Goal: Information Seeking & Learning: Learn about a topic

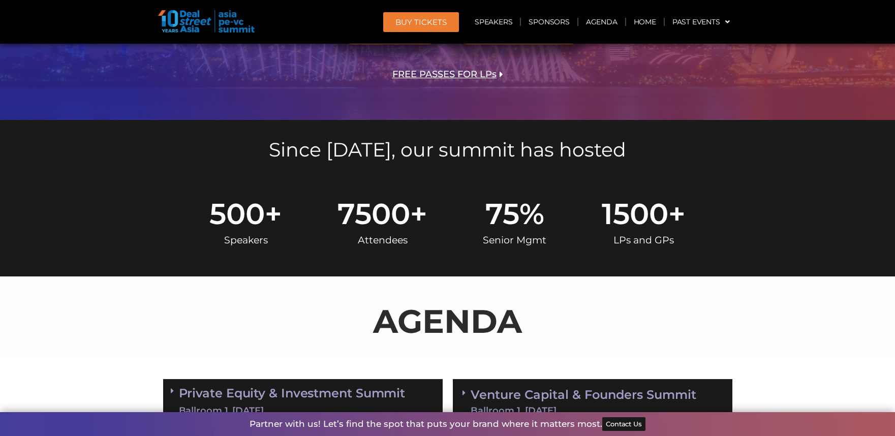
scroll to position [356, 0]
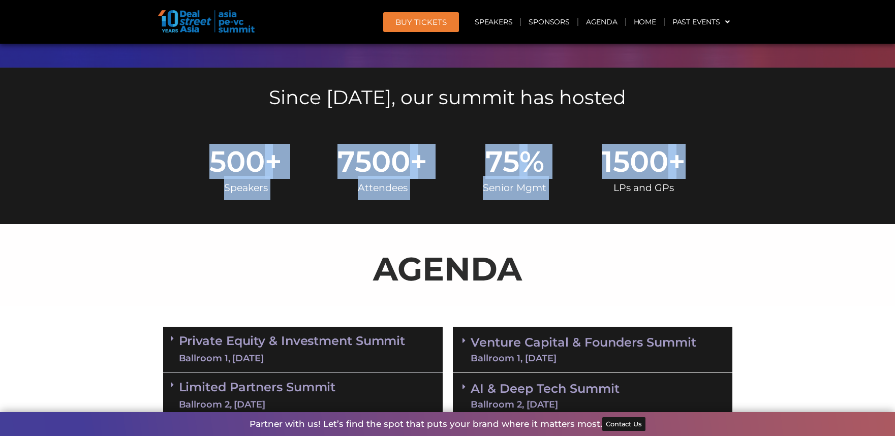
drag, startPoint x: 211, startPoint y: 160, endPoint x: 685, endPoint y: 166, distance: 473.3
click at [685, 166] on div "500 + Speakers 7500 + Attendees 75 % Senior Mgmt 1500 + LPs and GPs" at bounding box center [448, 173] width 532 height 53
click at [684, 175] on span "+" at bounding box center [676, 161] width 17 height 29
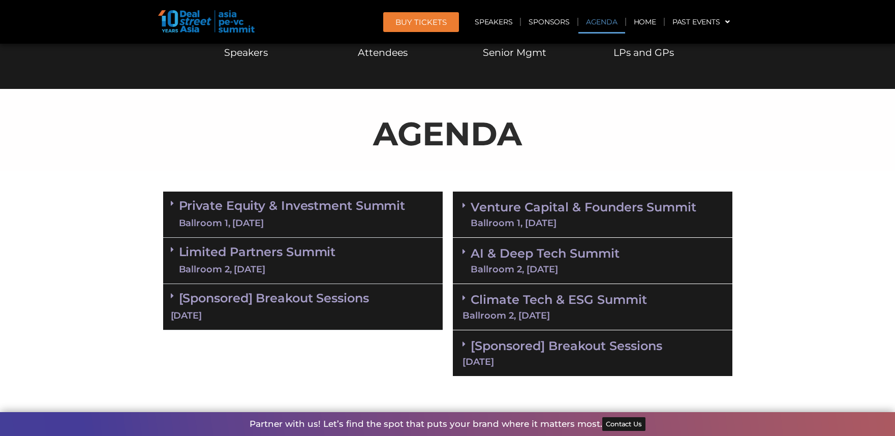
scroll to position [508, 0]
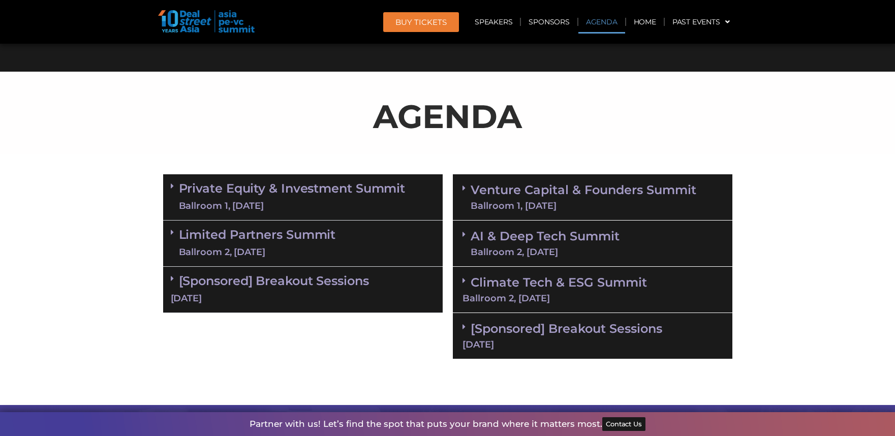
click at [351, 182] on link "Private Equity & Investment Summit Ballroom 1, 10 Sept" at bounding box center [292, 197] width 227 height 30
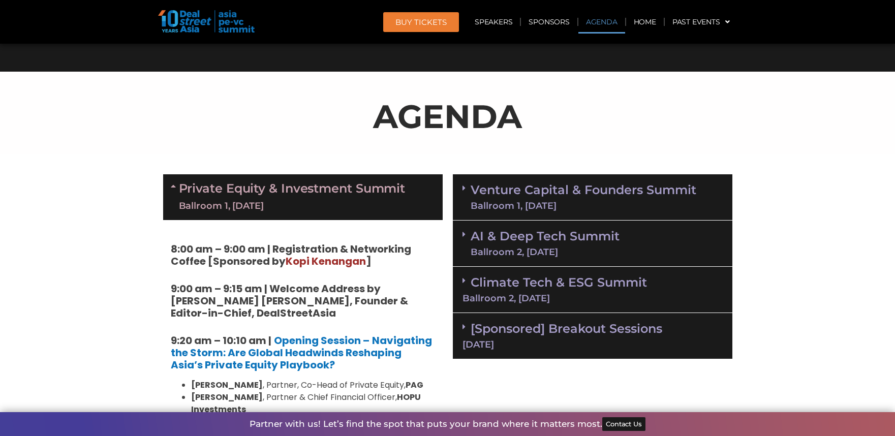
click at [374, 201] on div "Ballroom 1, [DATE]" at bounding box center [292, 206] width 227 height 13
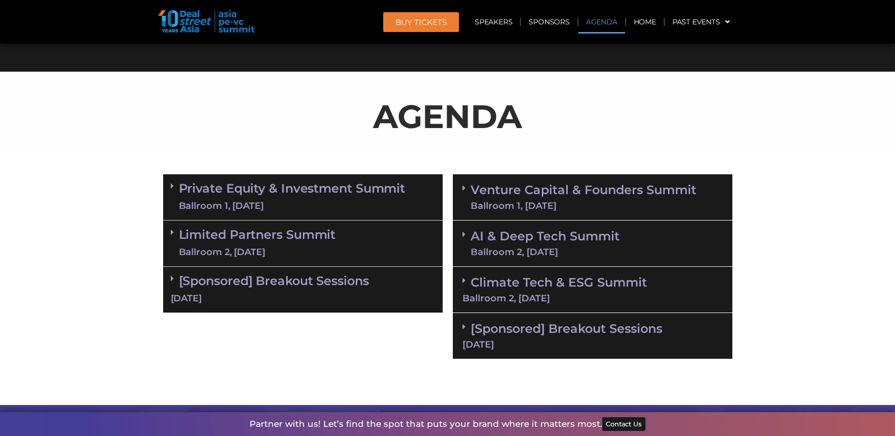
click at [367, 180] on div "Private Equity & Investment Summit Ballroom 1, 10 Sept" at bounding box center [303, 197] width 280 height 46
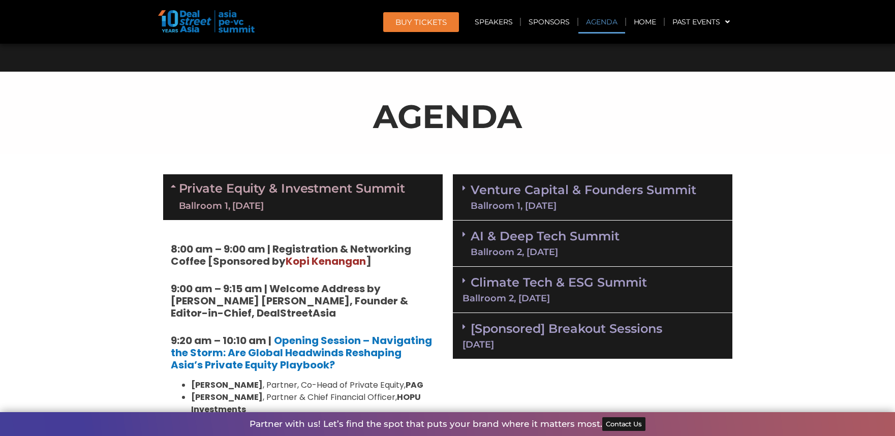
click at [548, 237] on link "AI & Deep Tech Summit Ballroom 2, 11 Sept" at bounding box center [545, 243] width 149 height 26
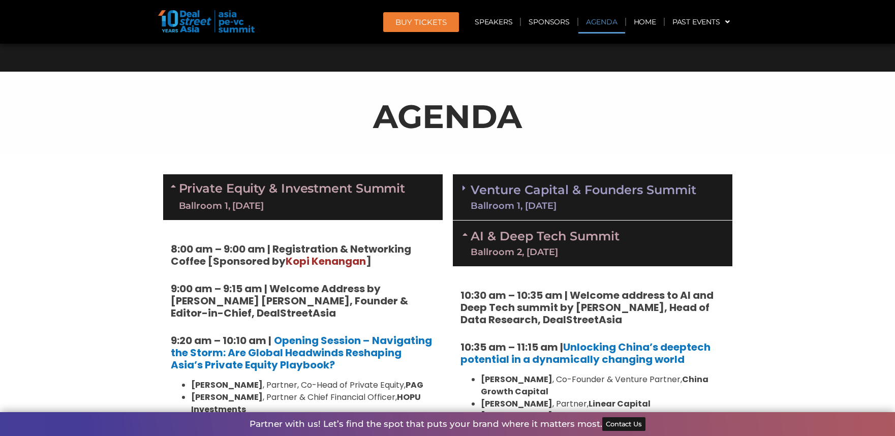
click at [530, 219] on div "Venture Capital & Founders​ Summit Ballroom 1, 11 Sept" at bounding box center [593, 197] width 280 height 46
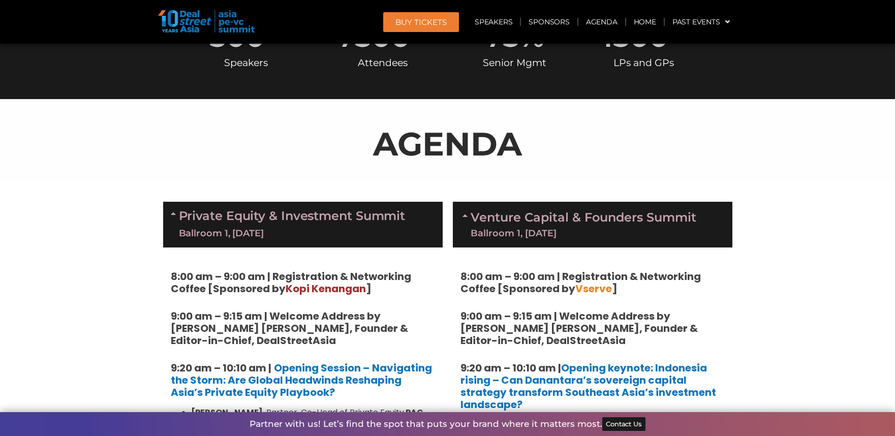
scroll to position [610, 0]
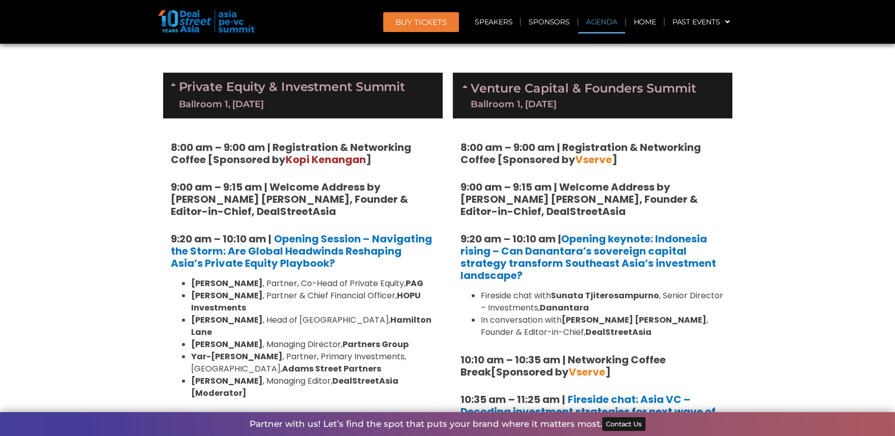
click at [370, 90] on link "Private Equity & Investment Summit Ballroom 1, 10 Sept" at bounding box center [292, 95] width 227 height 30
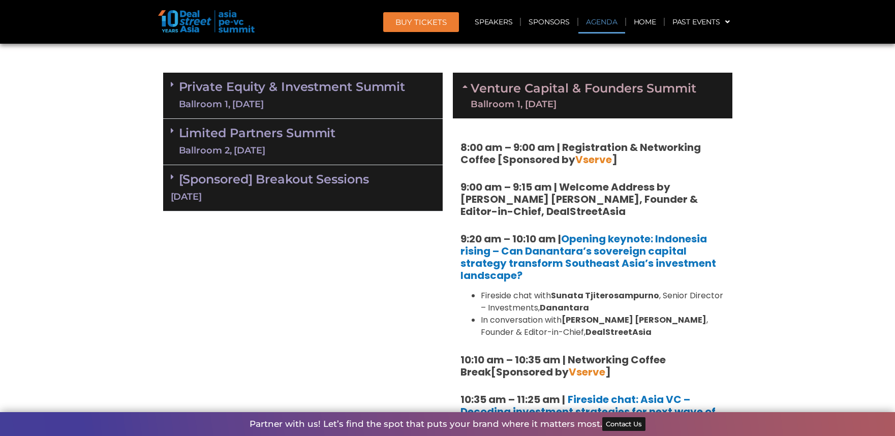
click at [350, 91] on link "Private Equity & Investment Summit Ballroom 1, 10 Sept" at bounding box center [292, 95] width 227 height 30
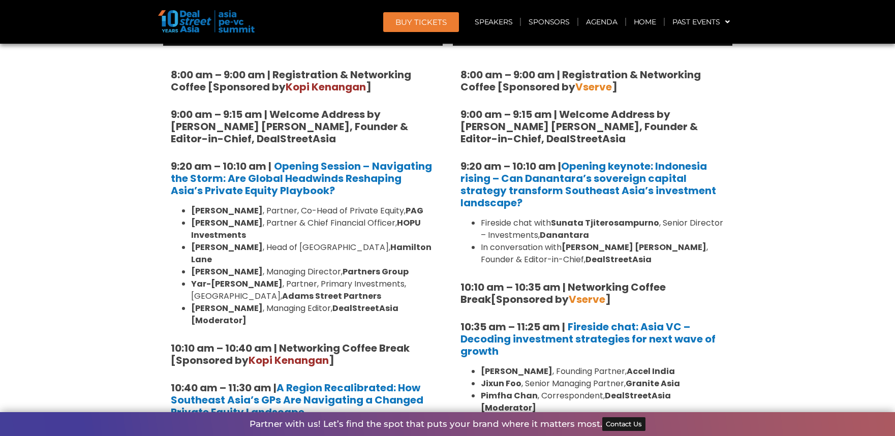
scroll to position [762, 0]
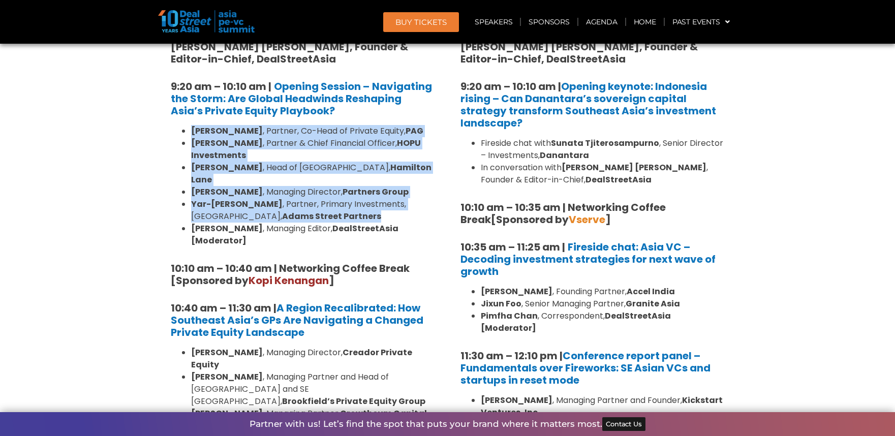
drag, startPoint x: 190, startPoint y: 128, endPoint x: 441, endPoint y: 210, distance: 264.6
click at [434, 209] on li "Yar-Ping Soo , Partner, Primary Investments, Singapore, Adams Street Partners" at bounding box center [313, 210] width 244 height 24
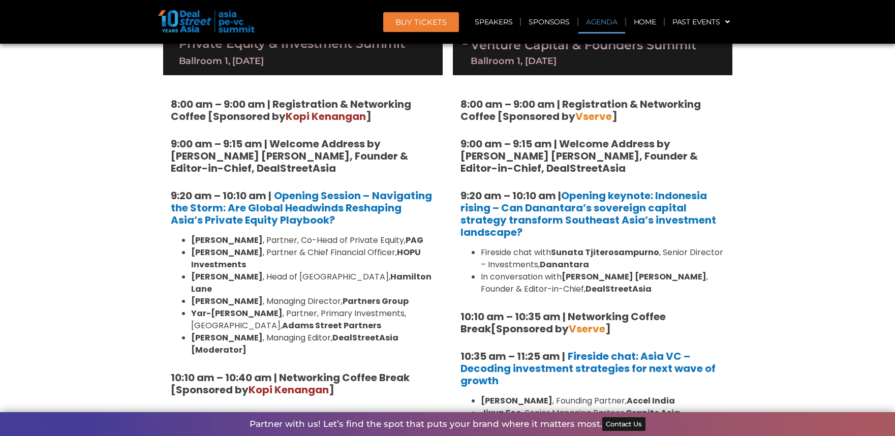
scroll to position [508, 0]
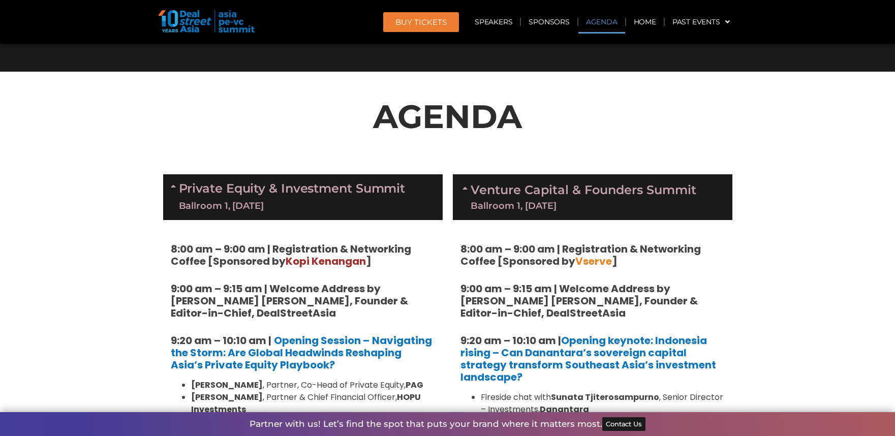
click at [414, 189] on div "Private Equity & Investment Summit Ballroom 1, 10 Sept" at bounding box center [303, 197] width 280 height 46
click at [555, 194] on link "Venture Capital & Founders​ Summit Ballroom 1, 11 Sept" at bounding box center [584, 197] width 226 height 26
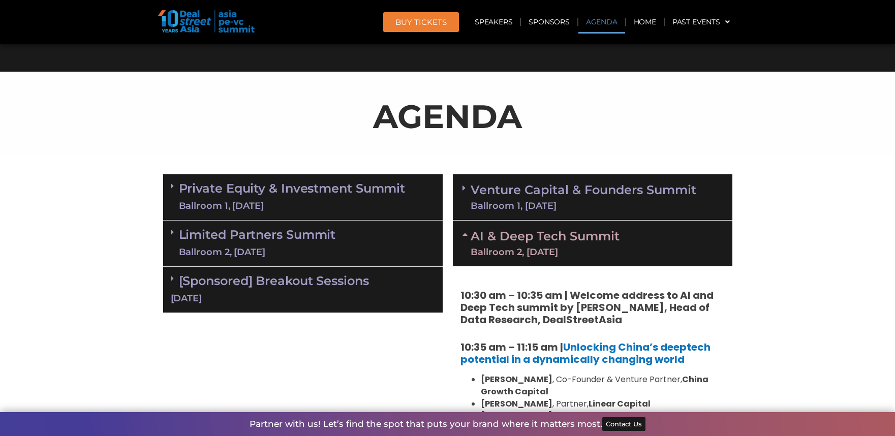
click at [538, 242] on link "AI & Deep Tech Summit Ballroom 2, 11 Sept" at bounding box center [545, 243] width 149 height 26
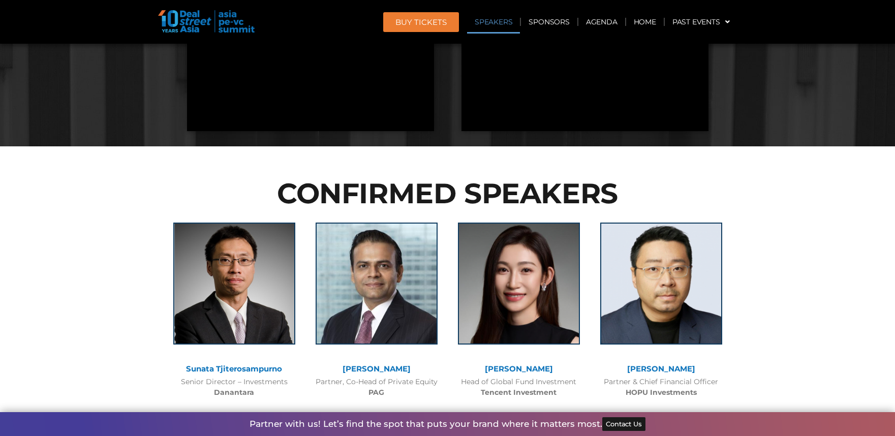
scroll to position [1118, 0]
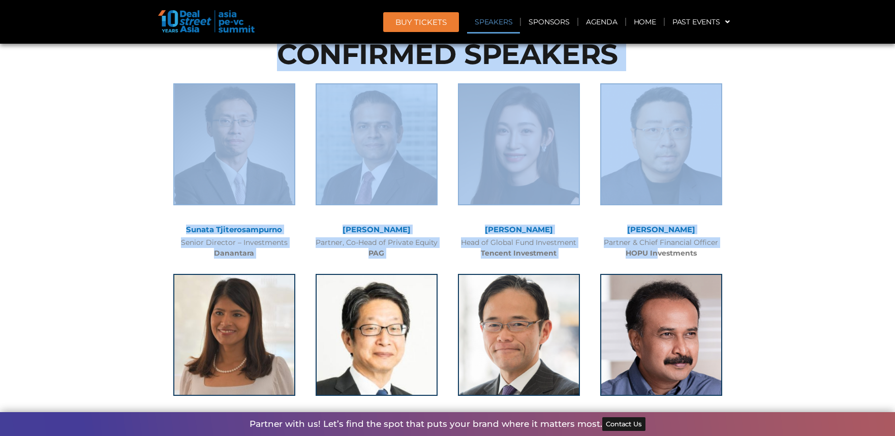
drag, startPoint x: 137, startPoint y: 228, endPoint x: 578, endPoint y: 255, distance: 441.5
click at [593, 257] on div "Huanan Yang Partner & Chief Financial Officer HOPU Investments" at bounding box center [661, 168] width 142 height 191
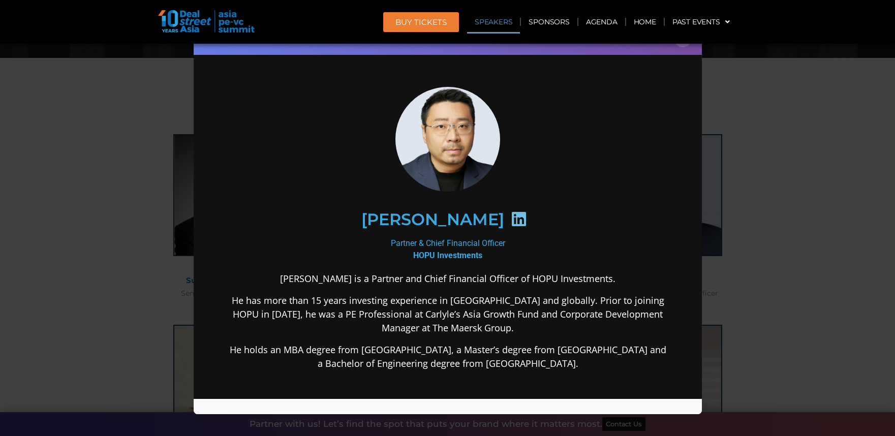
scroll to position [0, 0]
click at [687, 45] on button "×" at bounding box center [683, 38] width 18 height 18
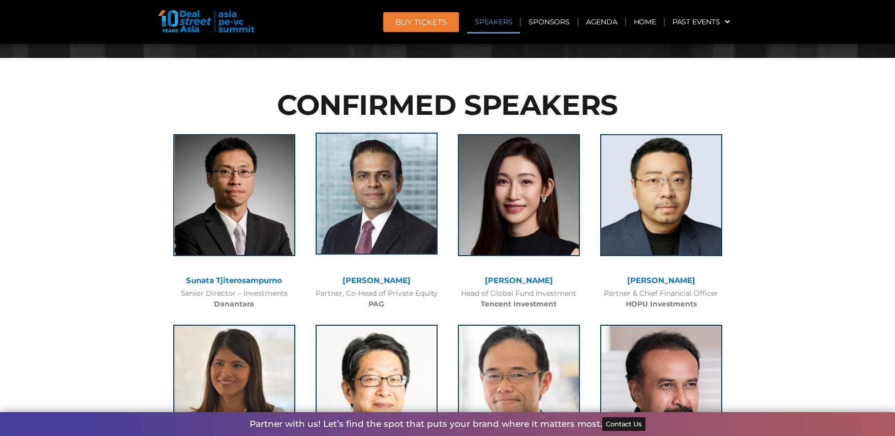
click at [372, 178] on img at bounding box center [377, 194] width 122 height 122
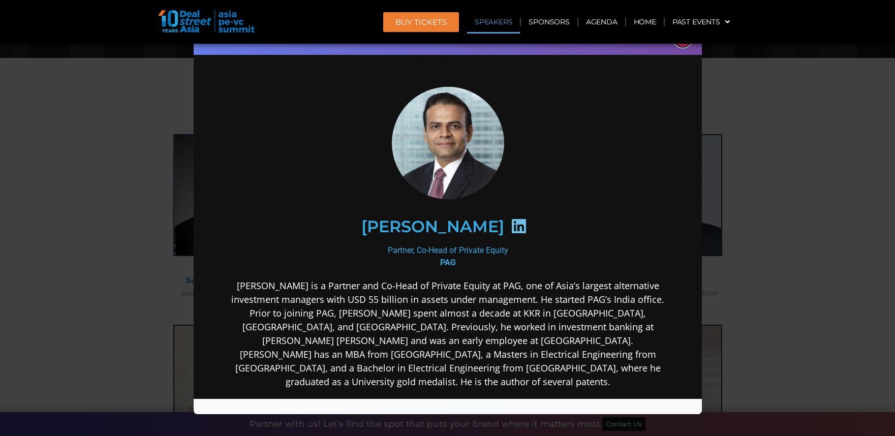
click at [681, 45] on button "×" at bounding box center [683, 38] width 18 height 18
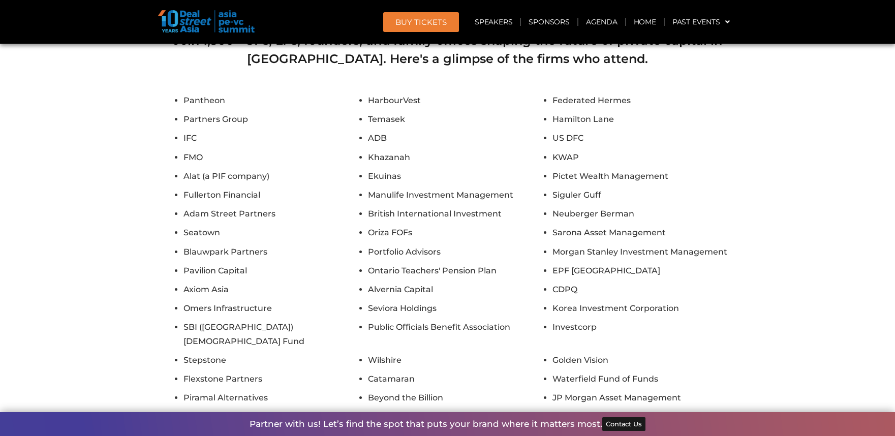
scroll to position [9047, 0]
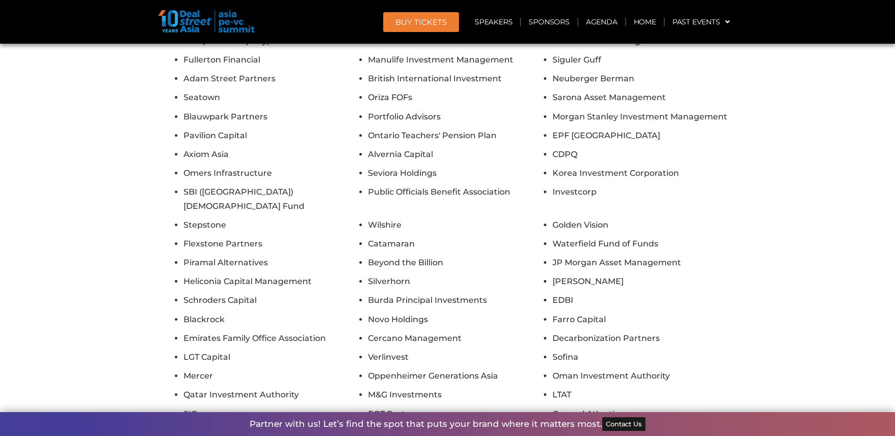
scroll to position [9251, 0]
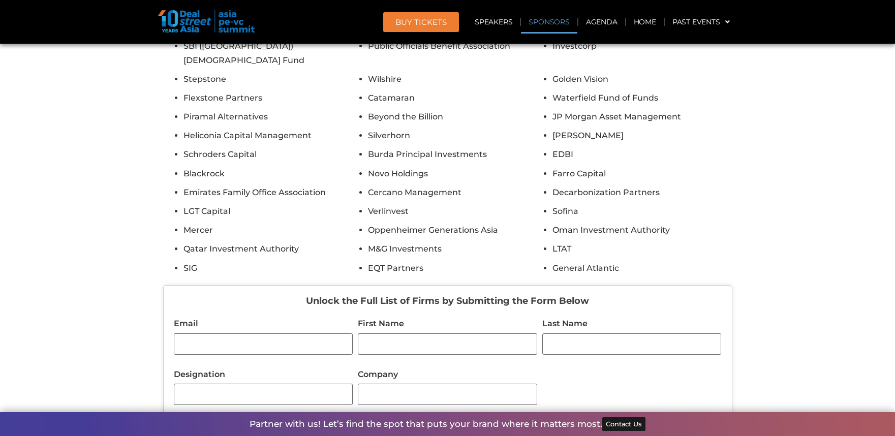
drag, startPoint x: 297, startPoint y: 150, endPoint x: 621, endPoint y: 157, distance: 323.8
click at [621, 296] on h4 "Unlock the Full List of Firms by Submitting the Form Below" at bounding box center [448, 301] width 548 height 11
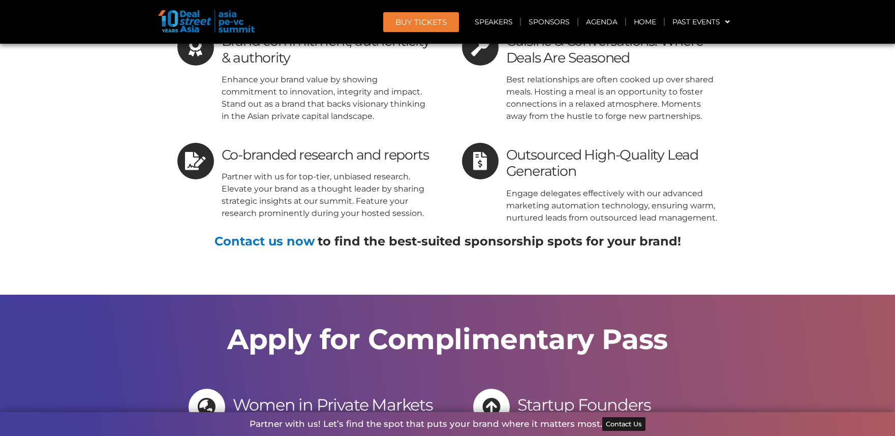
scroll to position [10013, 0]
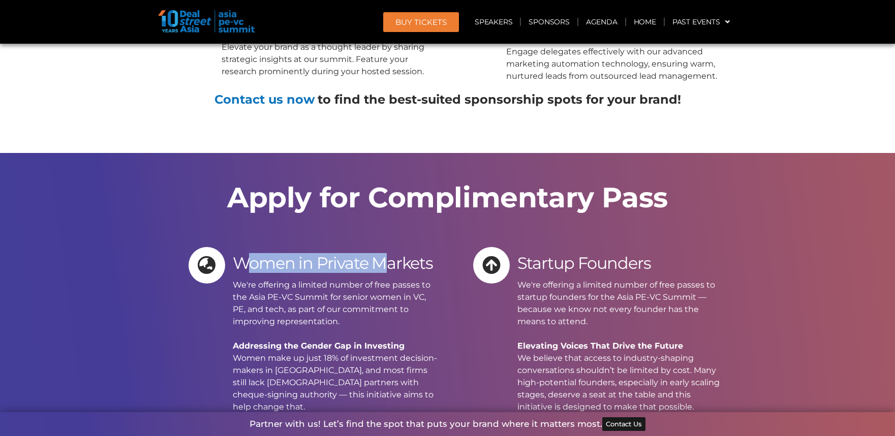
drag, startPoint x: 254, startPoint y: 116, endPoint x: 383, endPoint y: 117, distance: 129.1
click at [383, 251] on div "Women in Private Markets" at bounding box center [336, 261] width 207 height 20
click at [401, 279] on p "We're offering a limited number of free passes to the Asia PE-VC Summit for sen…" at bounding box center [336, 431] width 207 height 305
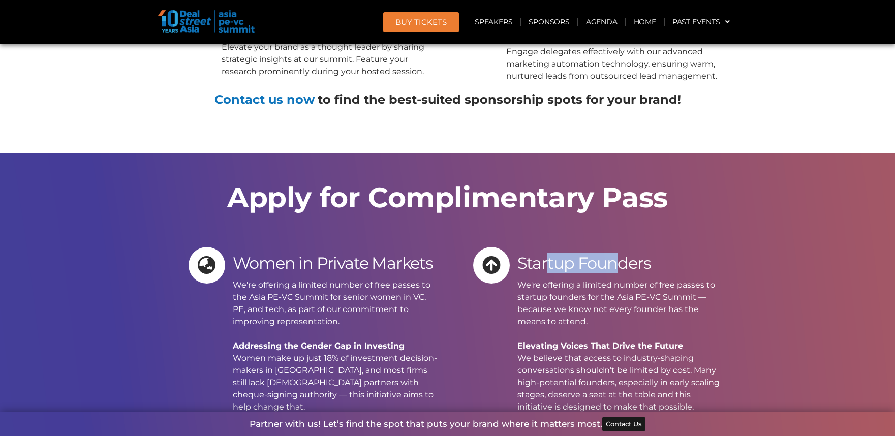
drag, startPoint x: 549, startPoint y: 114, endPoint x: 615, endPoint y: 122, distance: 66.1
click at [615, 251] on div "Startup Founders" at bounding box center [620, 261] width 207 height 20
click at [591, 279] on p "We're offering a limited number of free passes to startup founders for the Asia…" at bounding box center [620, 425] width 207 height 293
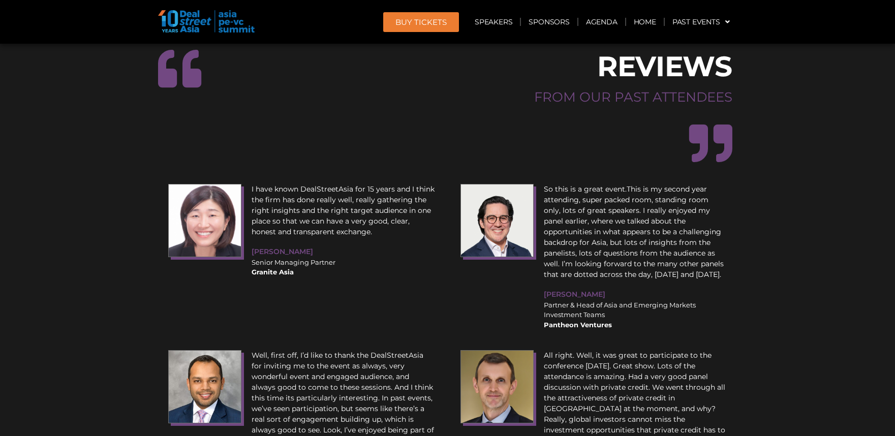
scroll to position [11894, 0]
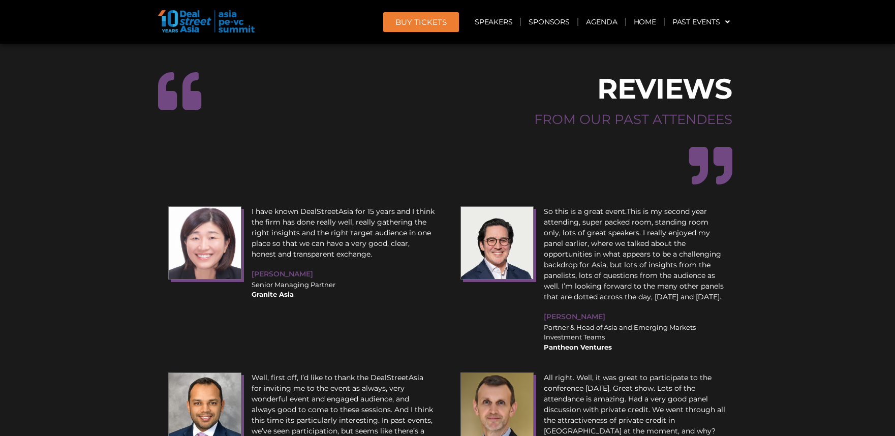
click at [434, 21] on span "BUY Tickets" at bounding box center [420, 22] width 51 height 8
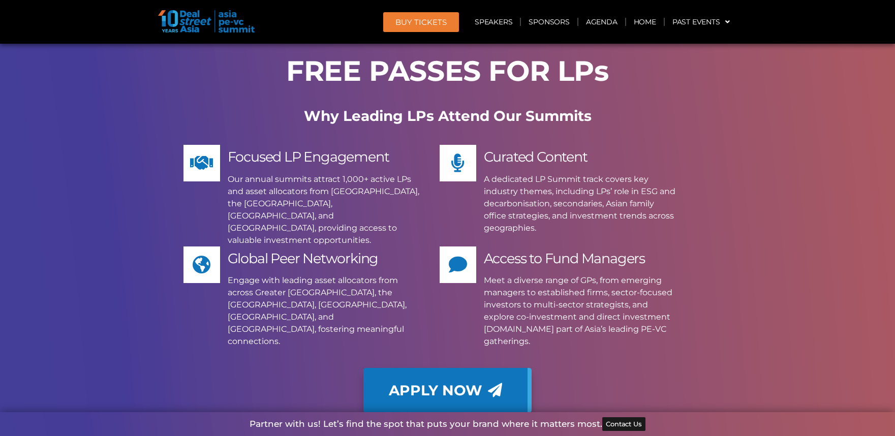
scroll to position [8387, 0]
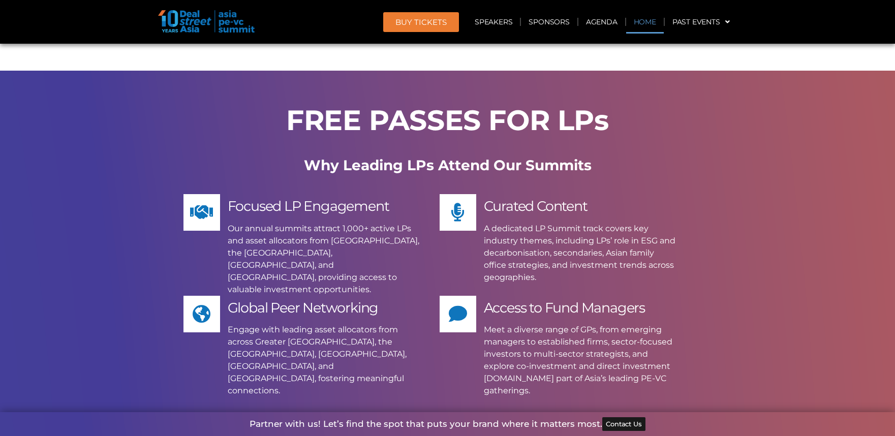
click at [653, 17] on link "Home" at bounding box center [645, 21] width 38 height 23
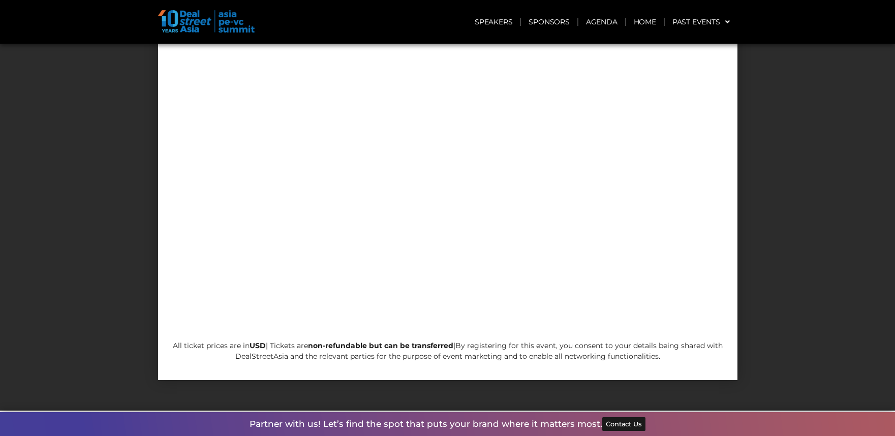
scroll to position [5185, 0]
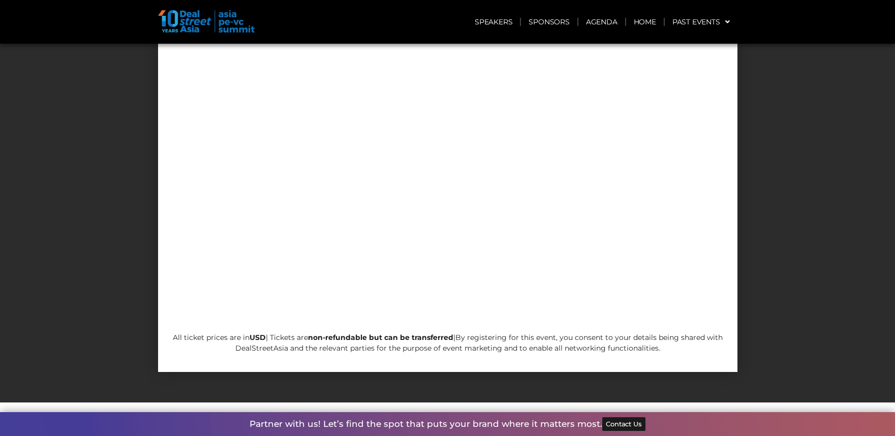
click at [846, 88] on div at bounding box center [447, 143] width 895 height 518
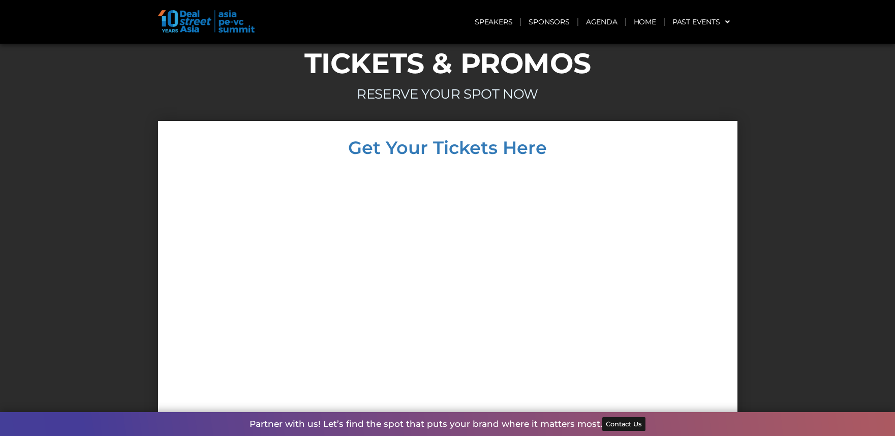
scroll to position [4930, 0]
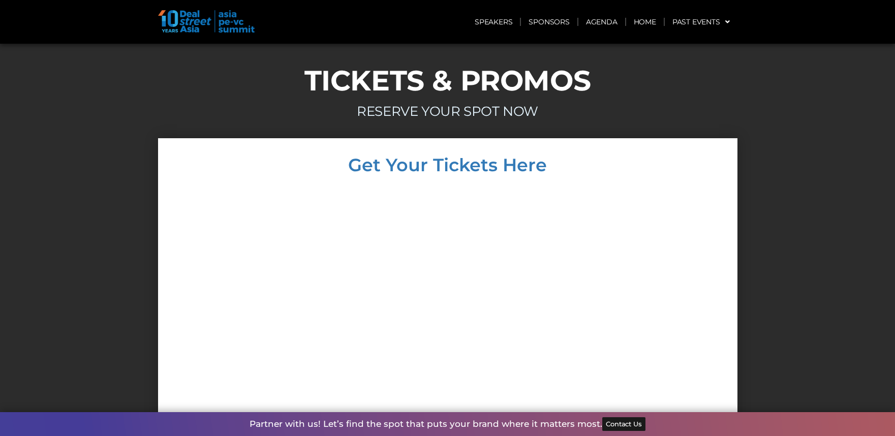
click at [819, 138] on div at bounding box center [447, 397] width 895 height 518
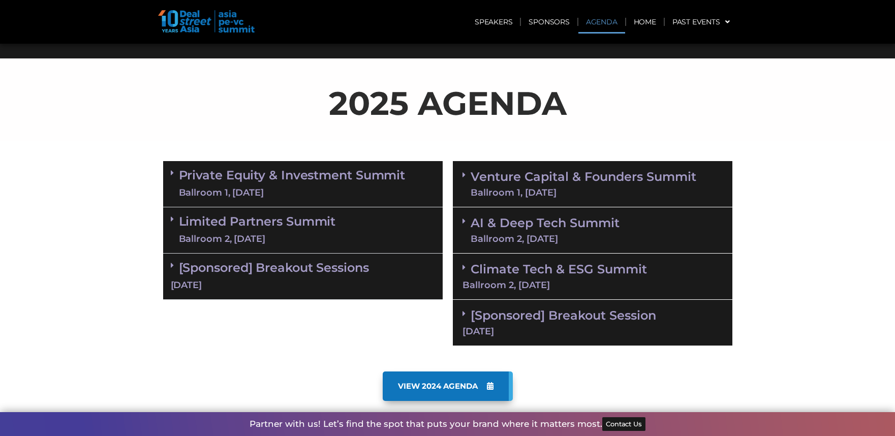
scroll to position [407, 0]
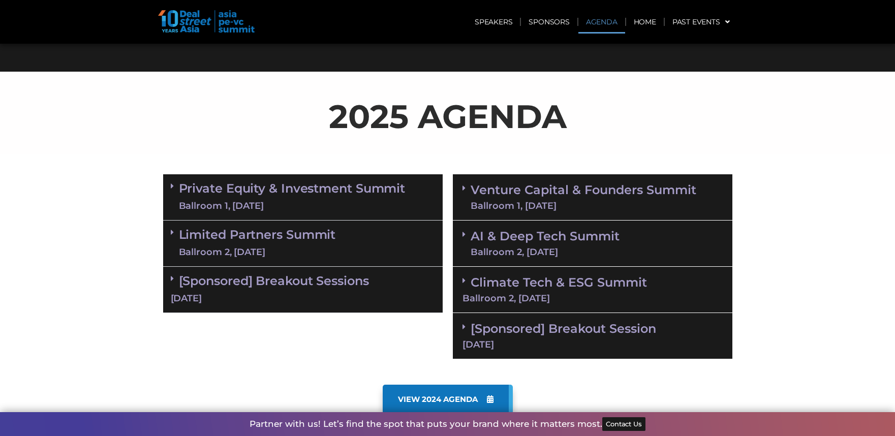
click at [544, 186] on link "Venture Capital & Founders​ Summit Ballroom 1, 11 Sept" at bounding box center [584, 197] width 226 height 26
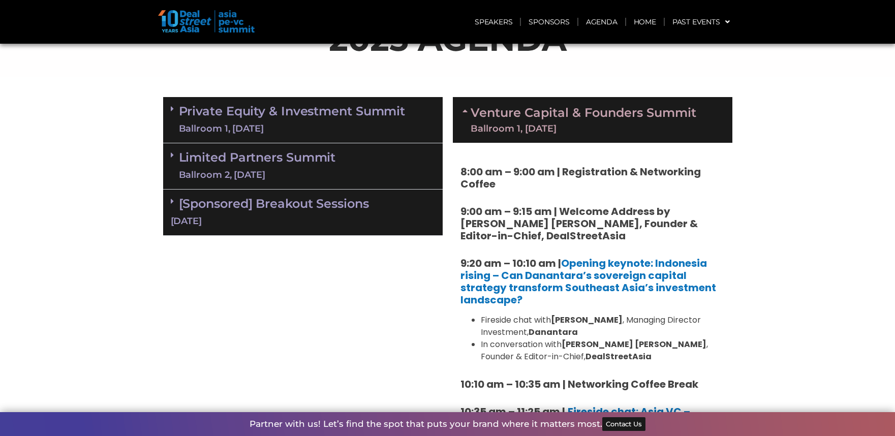
scroll to position [254, 0]
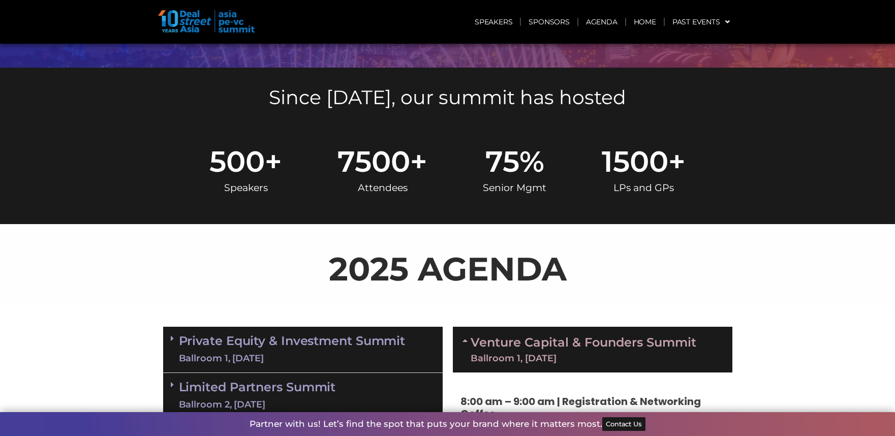
click at [552, 336] on link "Venture Capital & Founders​ Summit Ballroom 1, 11 Sept" at bounding box center [584, 349] width 226 height 26
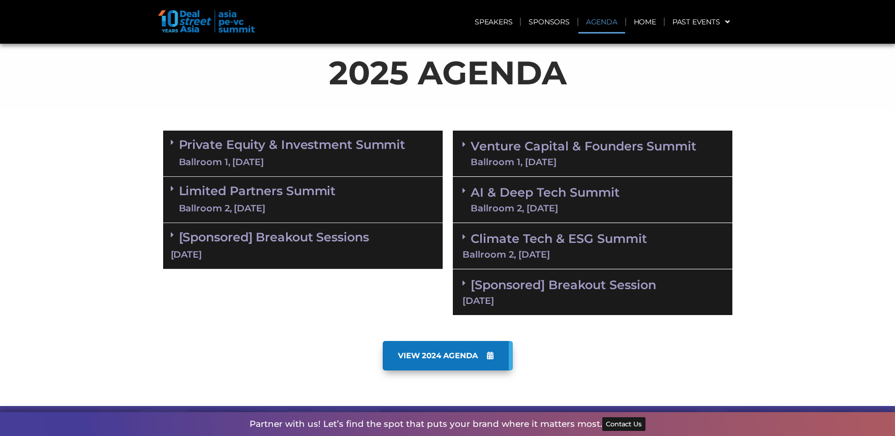
scroll to position [457, 0]
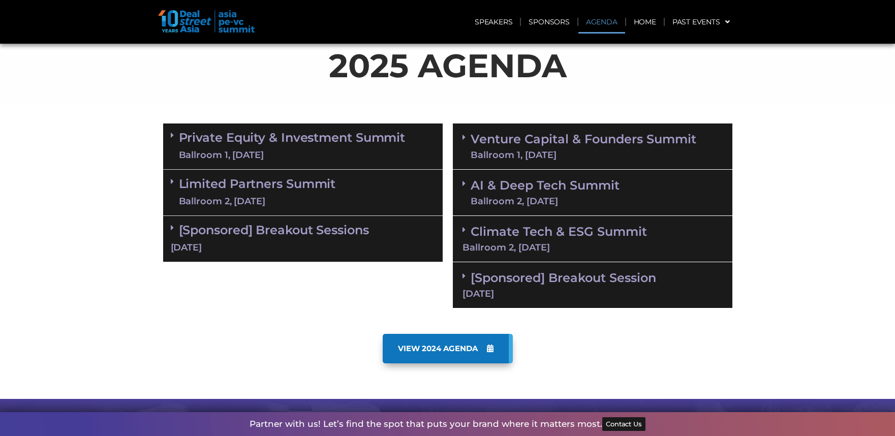
click at [513, 199] on div "Ballroom 2, [DATE]" at bounding box center [545, 201] width 149 height 9
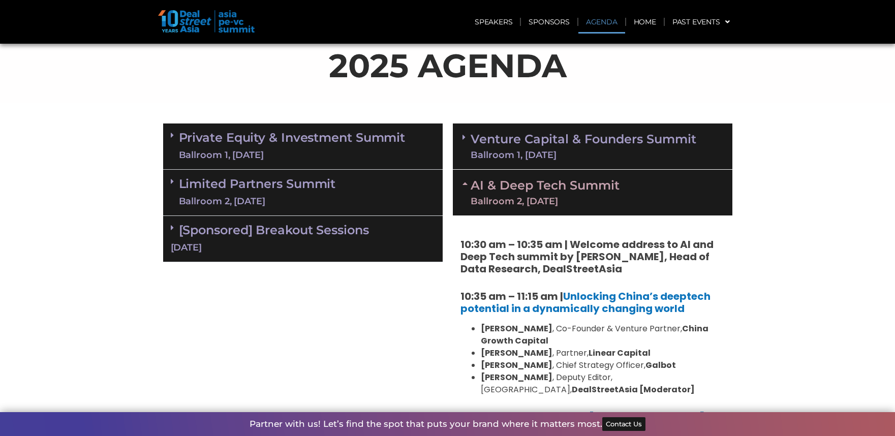
click at [507, 201] on div "Ballroom 2, [DATE]" at bounding box center [545, 201] width 149 height 9
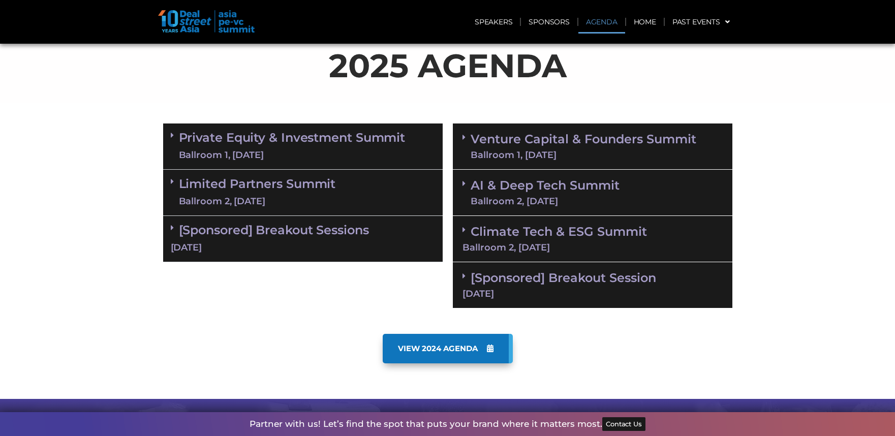
click at [401, 161] on div "Ballroom 1, [DATE]" at bounding box center [292, 155] width 227 height 13
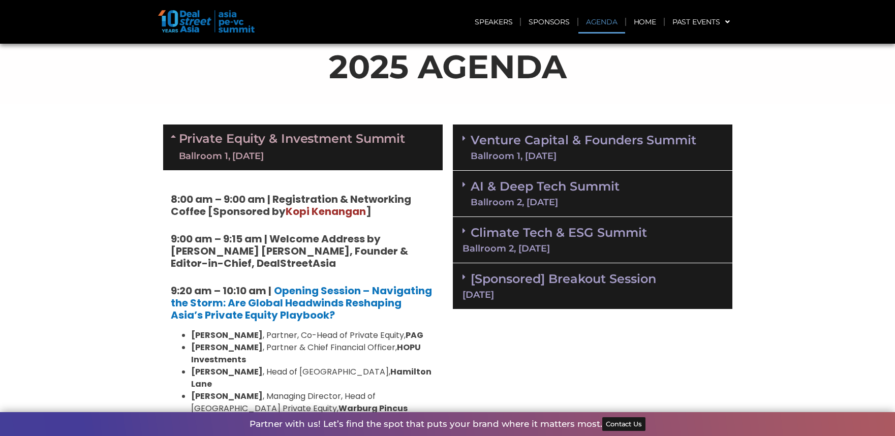
scroll to position [407, 0]
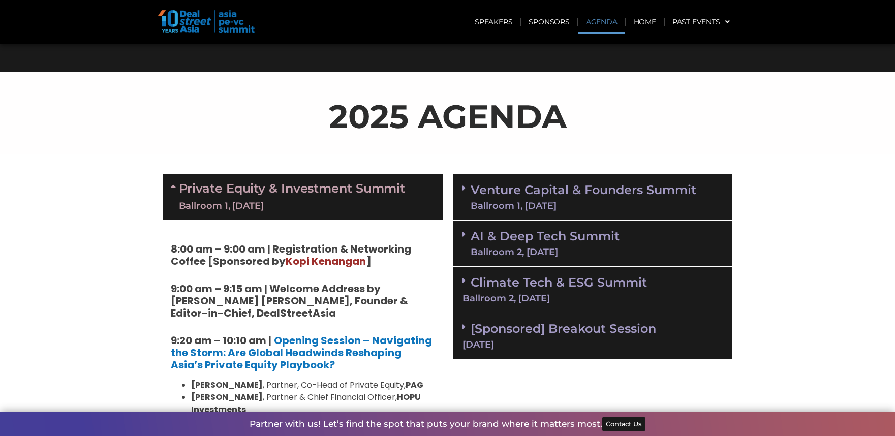
click at [384, 200] on div "Ballroom 1, [DATE]" at bounding box center [292, 206] width 227 height 13
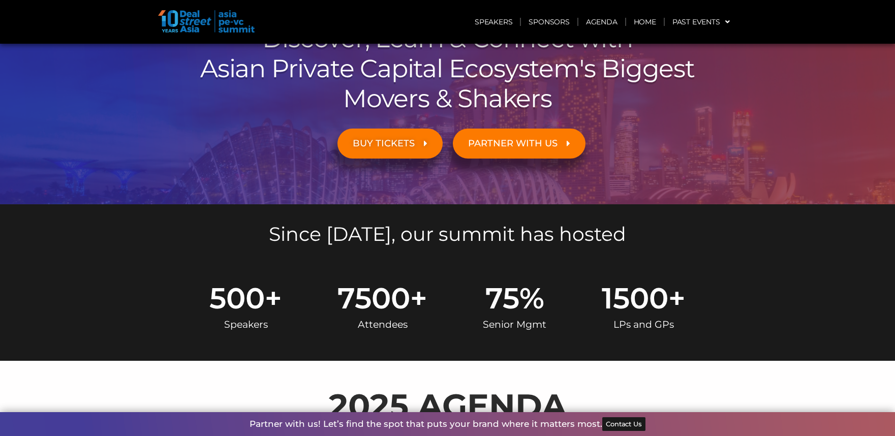
scroll to position [0, 0]
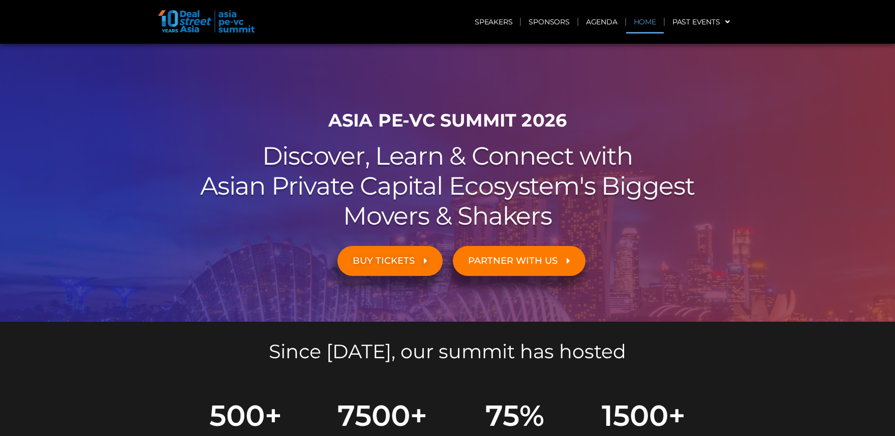
click at [643, 20] on link "Home" at bounding box center [645, 21] width 38 height 23
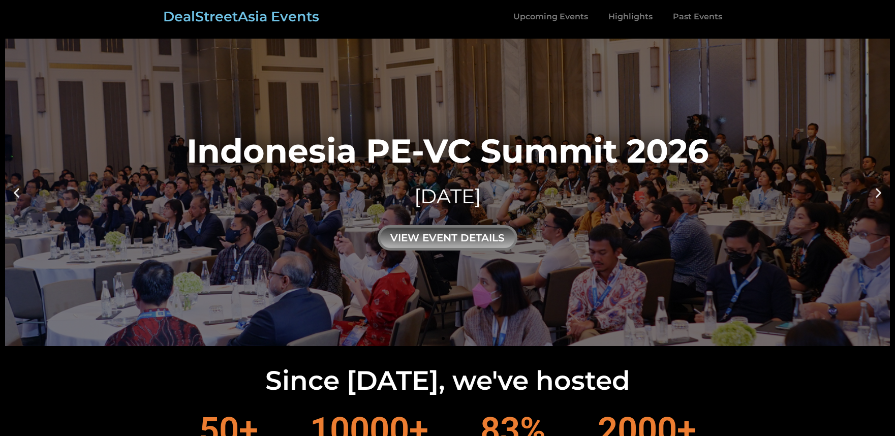
click at [18, 195] on icon "Previous slide" at bounding box center [16, 192] width 13 height 13
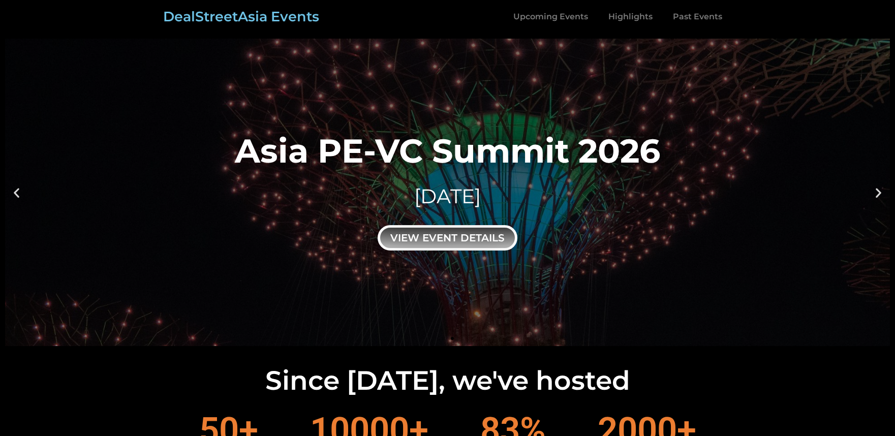
click at [453, 236] on div "view event details" at bounding box center [448, 237] width 140 height 25
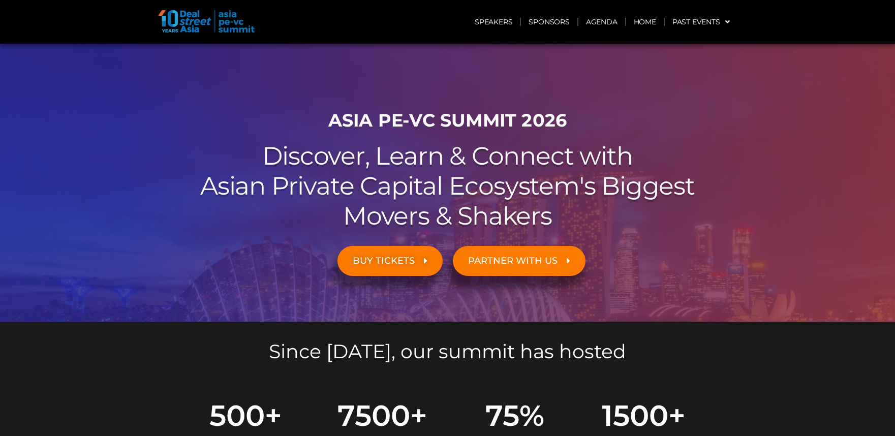
click at [396, 250] on link "BUY TICKETS" at bounding box center [390, 261] width 105 height 30
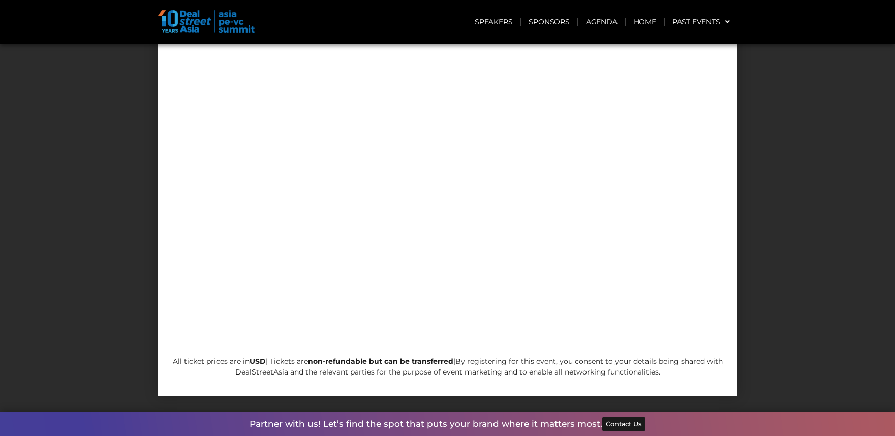
scroll to position [4832, 0]
click at [631, 26] on link "Home" at bounding box center [645, 21] width 38 height 23
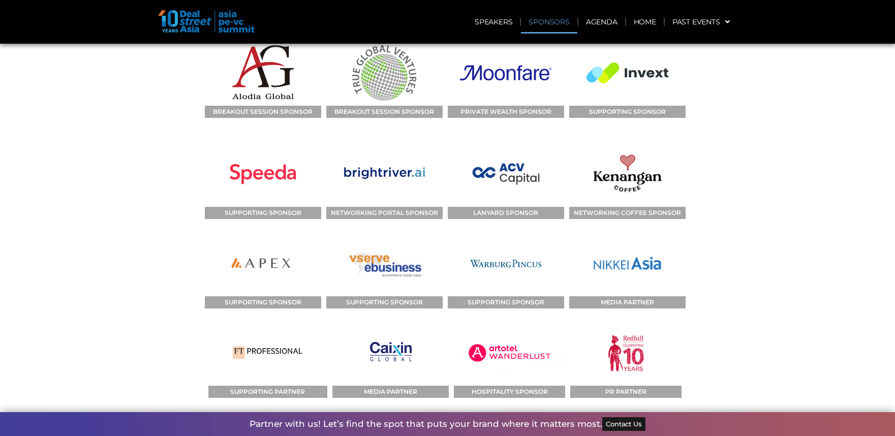
click at [557, 28] on link "Sponsors" at bounding box center [549, 21] width 56 height 23
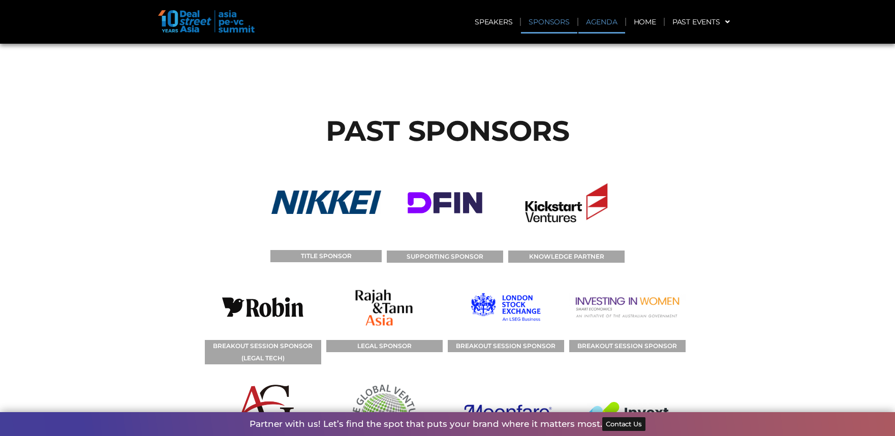
click at [602, 23] on link "Agenda" at bounding box center [601, 21] width 47 height 23
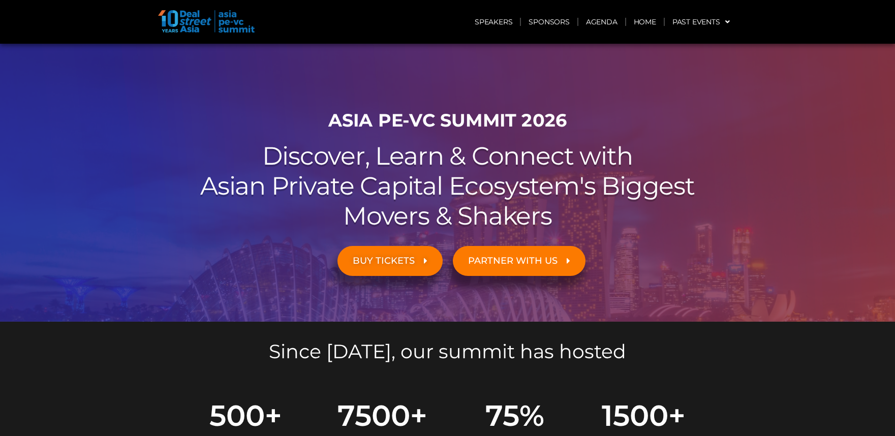
click at [500, 260] on span "PARTNER WITH US" at bounding box center [512, 261] width 89 height 10
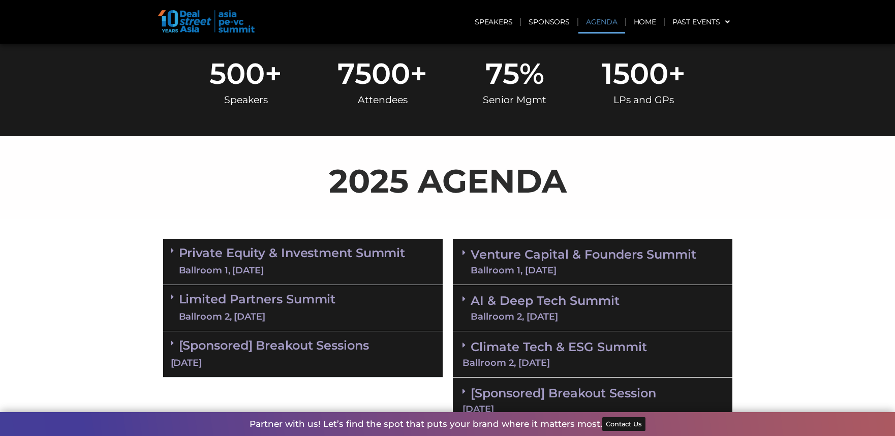
scroll to position [457, 0]
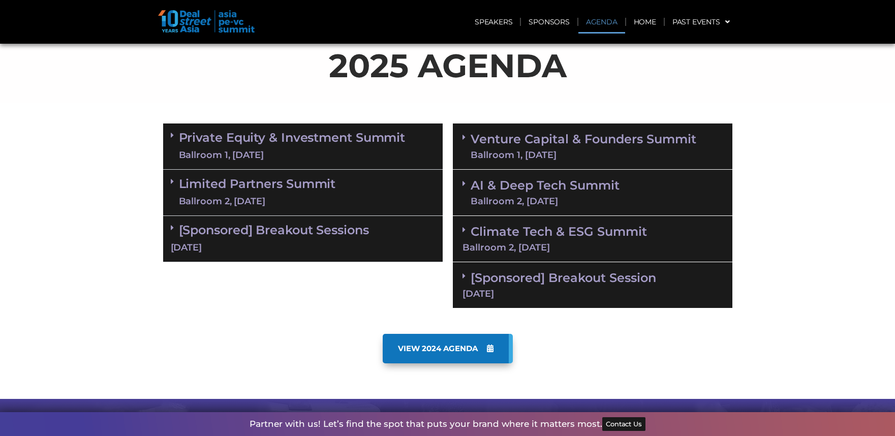
click at [774, 64] on section "2025 AGENDA" at bounding box center [447, 62] width 895 height 82
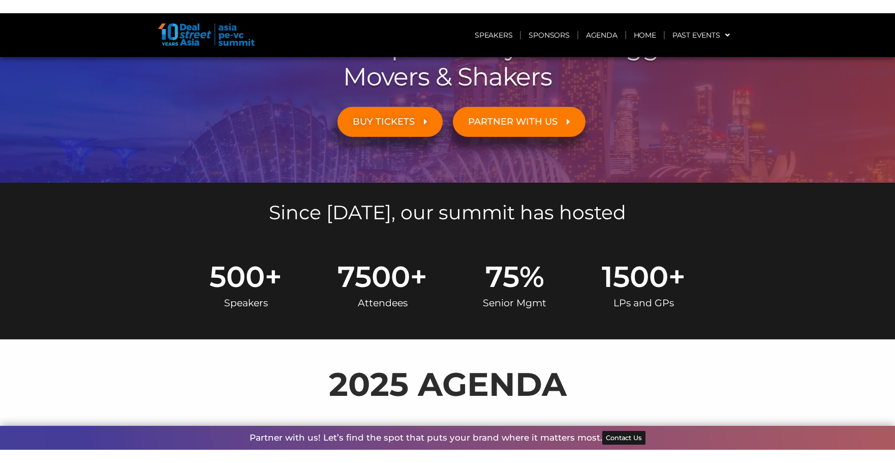
scroll to position [0, 0]
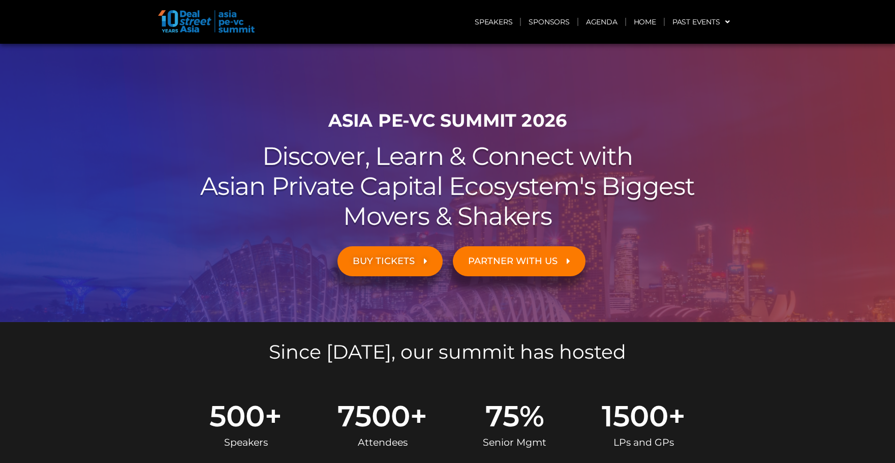
drag, startPoint x: 855, startPoint y: 197, endPoint x: 789, endPoint y: 161, distance: 75.5
click at [855, 197] on div at bounding box center [447, 183] width 895 height 278
